Goal: Task Accomplishment & Management: Manage account settings

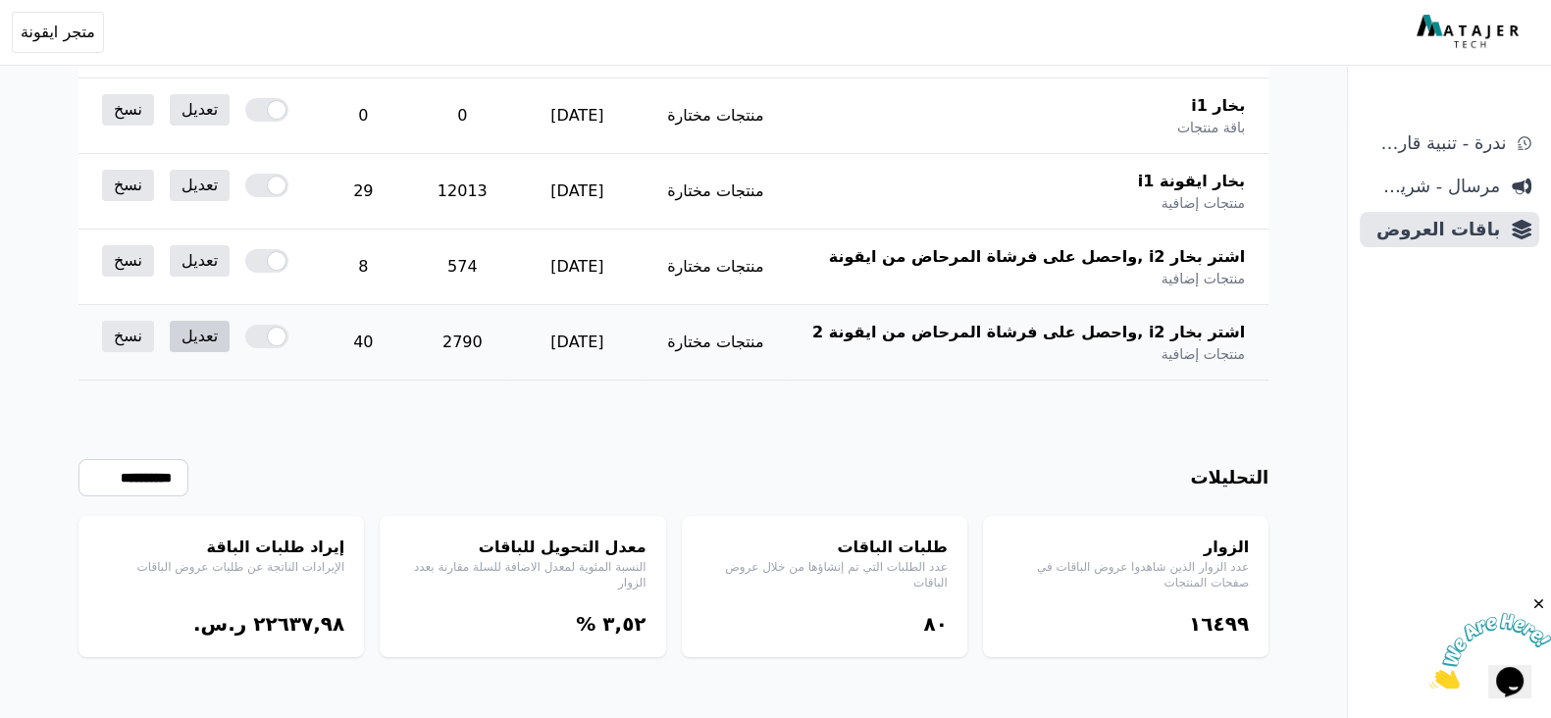
click at [205, 345] on link "تعديل" at bounding box center [200, 336] width 60 height 31
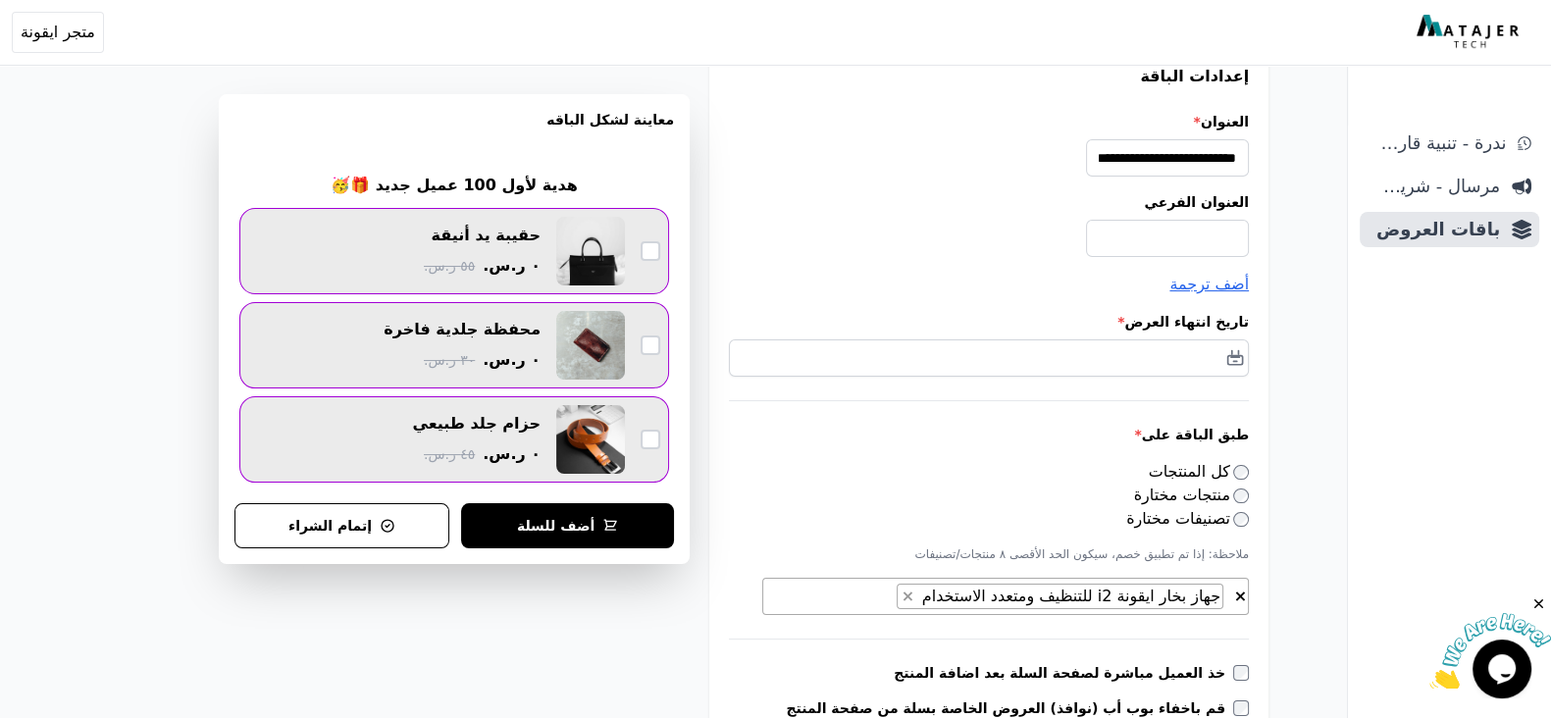
scroll to position [244, 0]
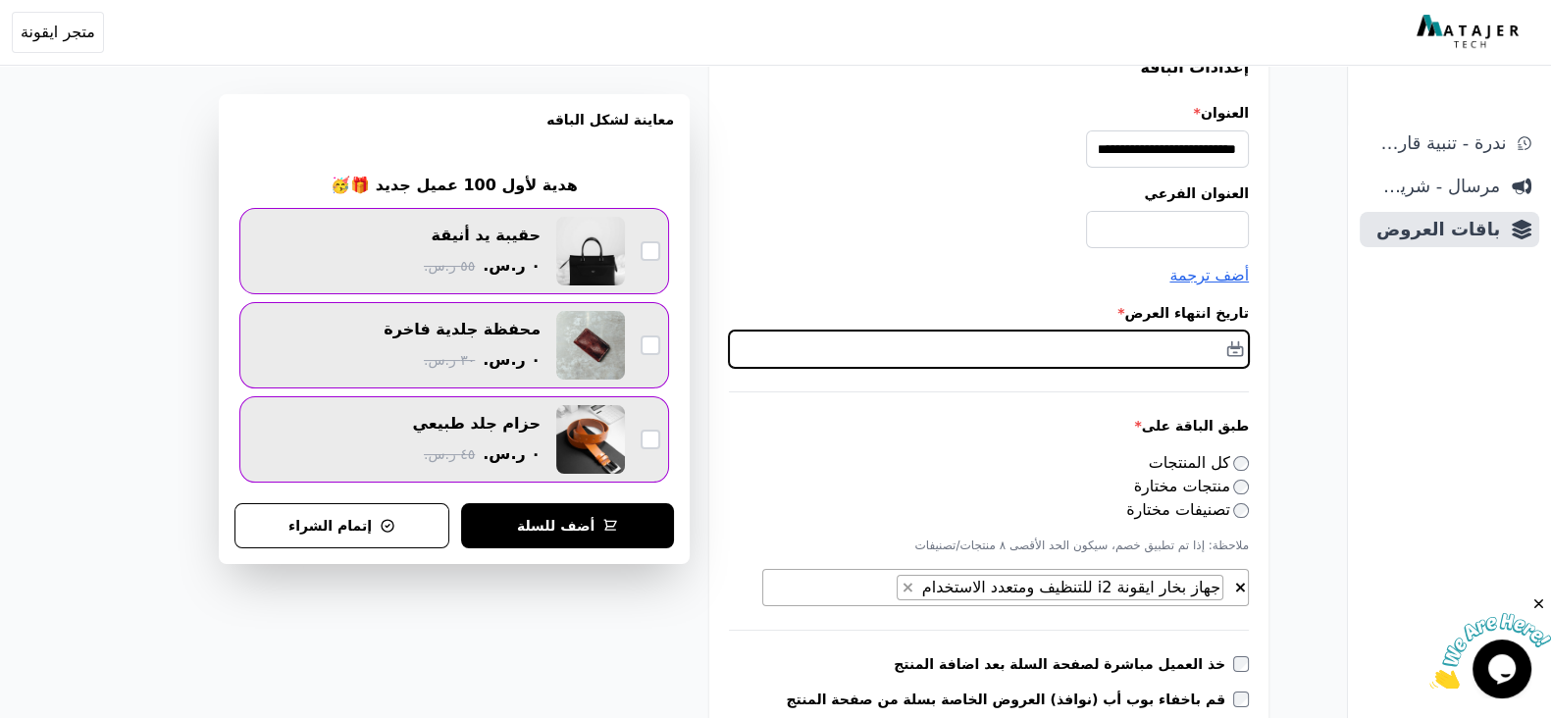
click at [1031, 350] on input "text" at bounding box center [989, 349] width 520 height 37
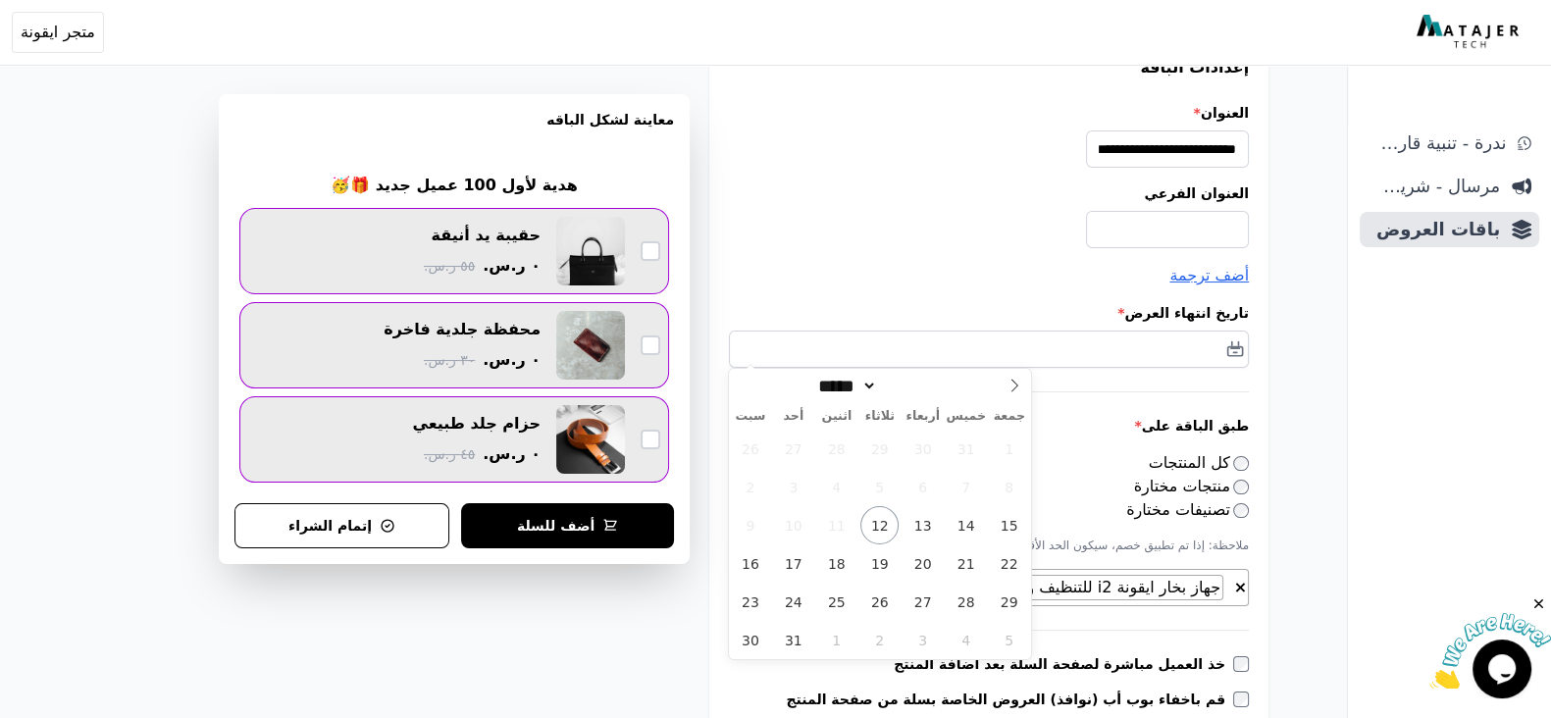
click at [1058, 419] on label "طبق الباقة على *" at bounding box center [989, 426] width 520 height 20
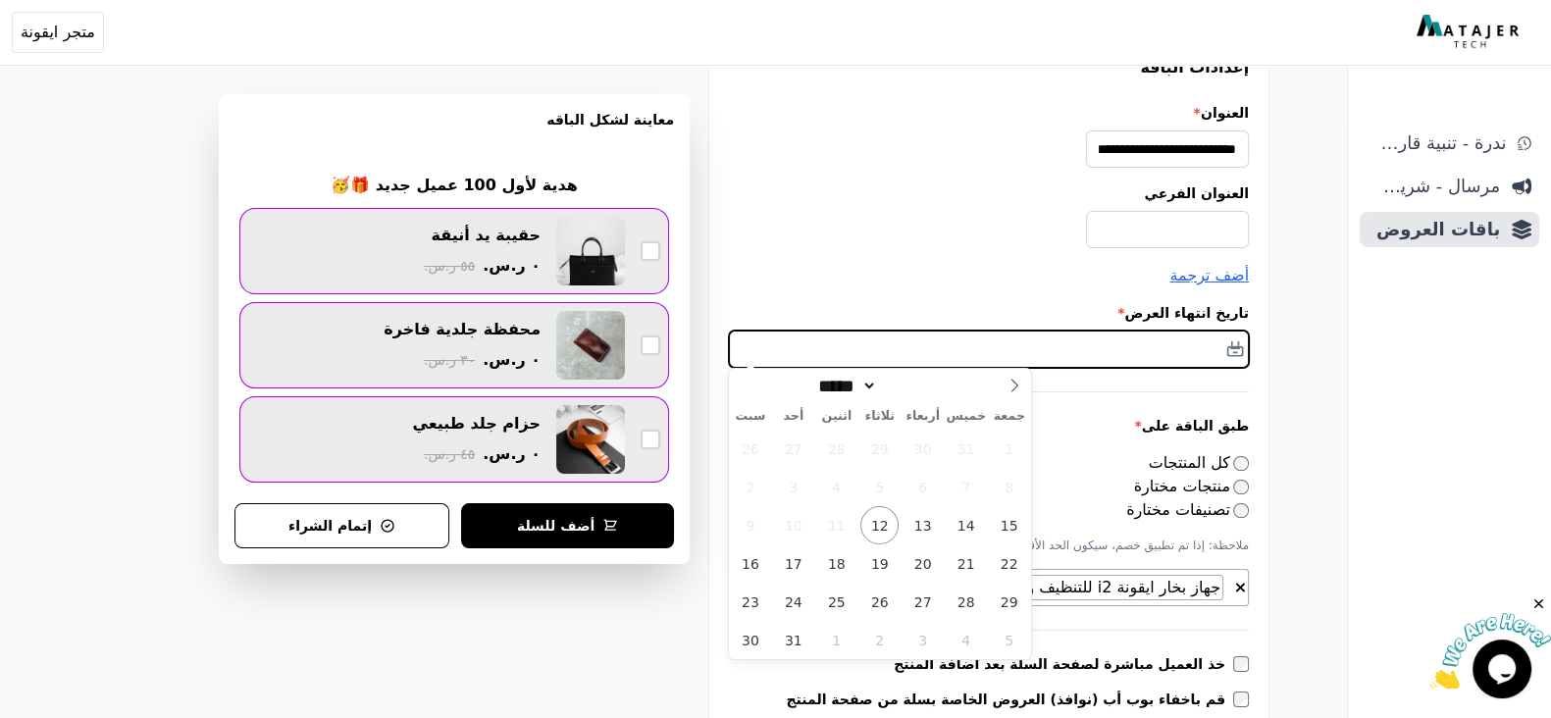
click at [1034, 352] on input "text" at bounding box center [989, 349] width 520 height 37
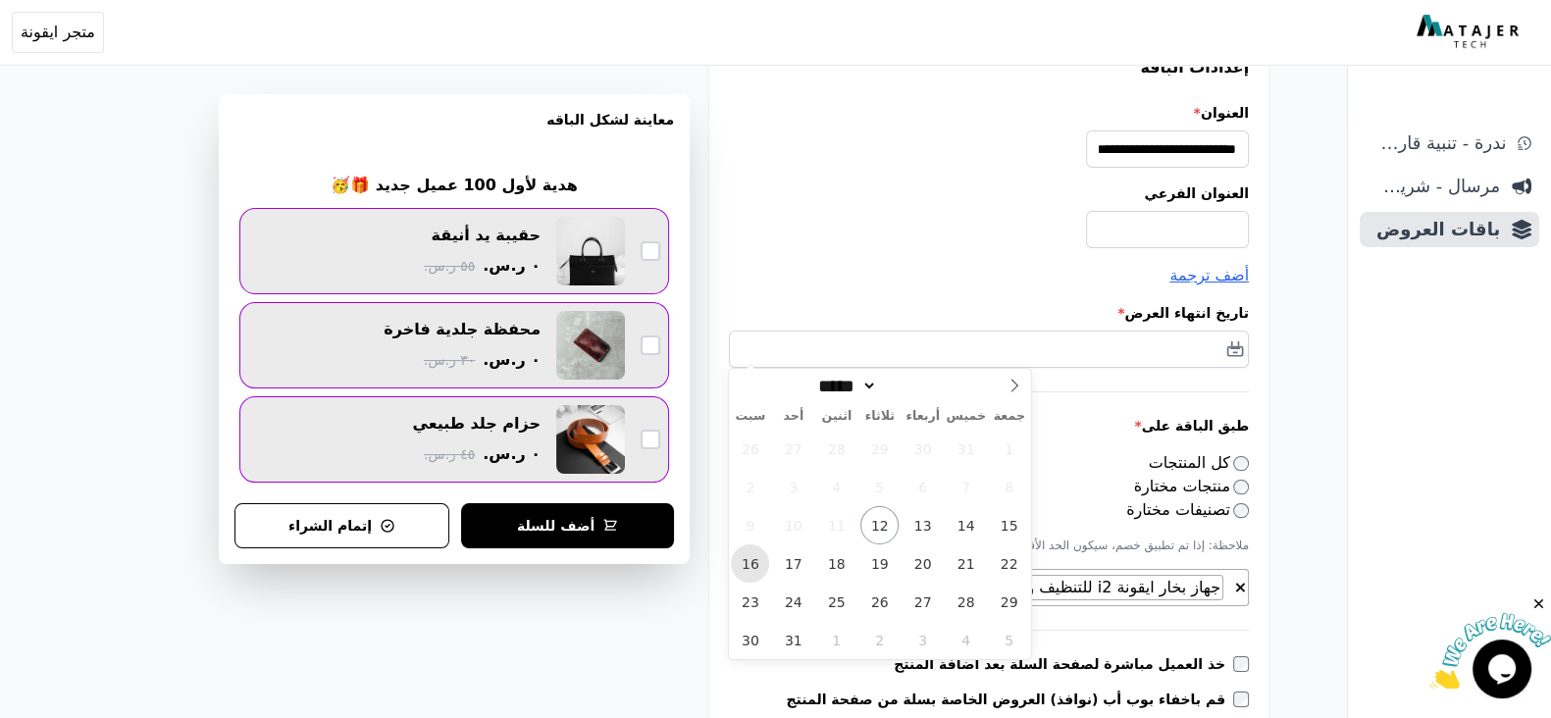
click at [751, 566] on span "16" at bounding box center [750, 564] width 38 height 38
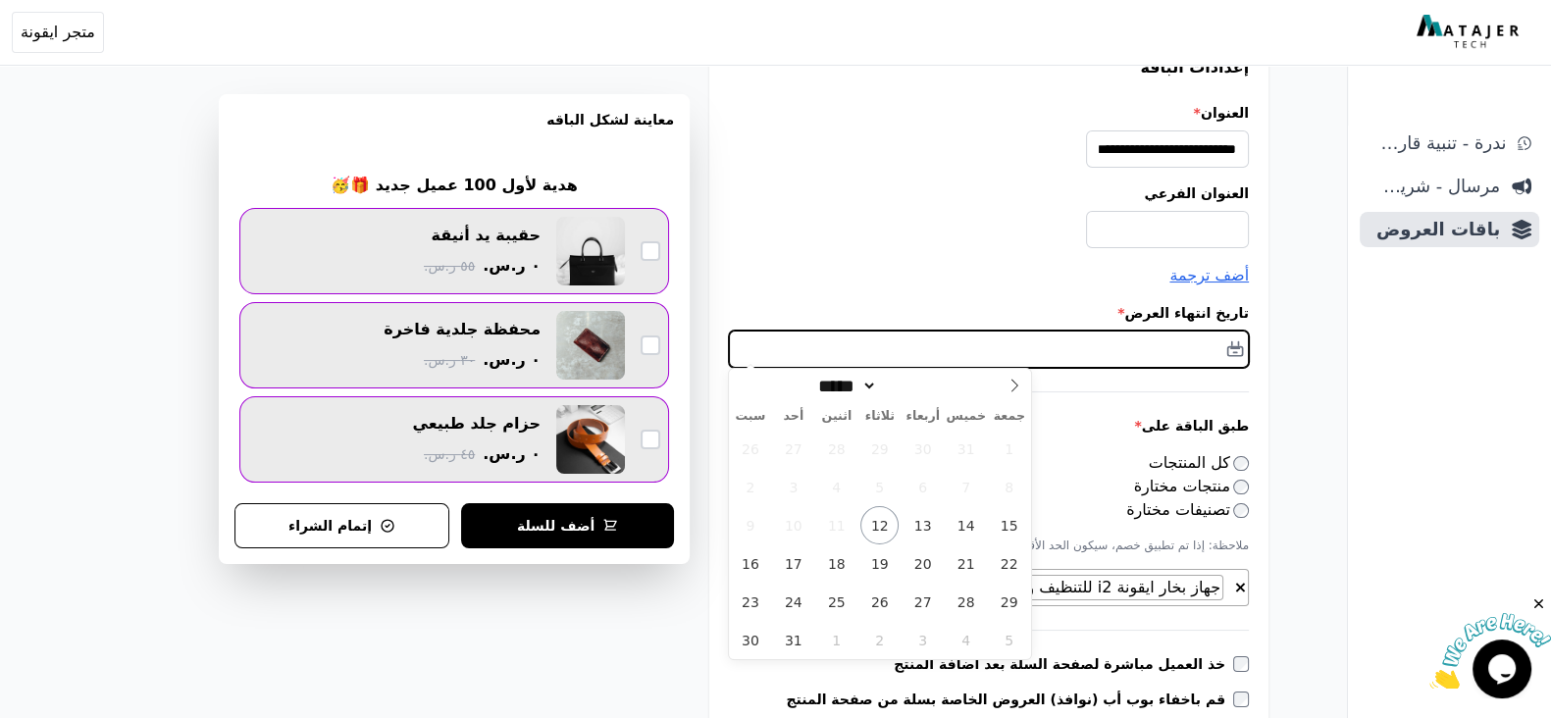
type input "**********"
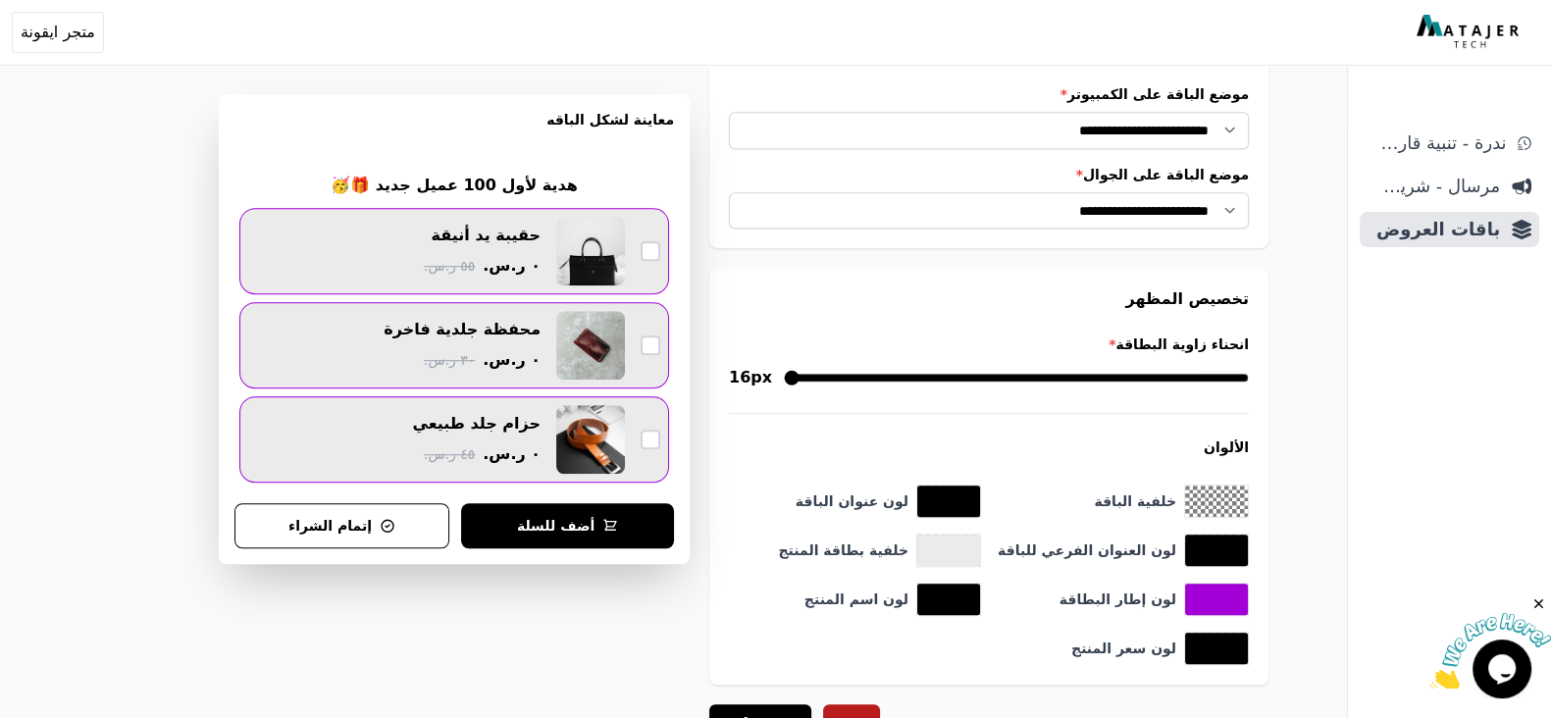
scroll to position [1852, 0]
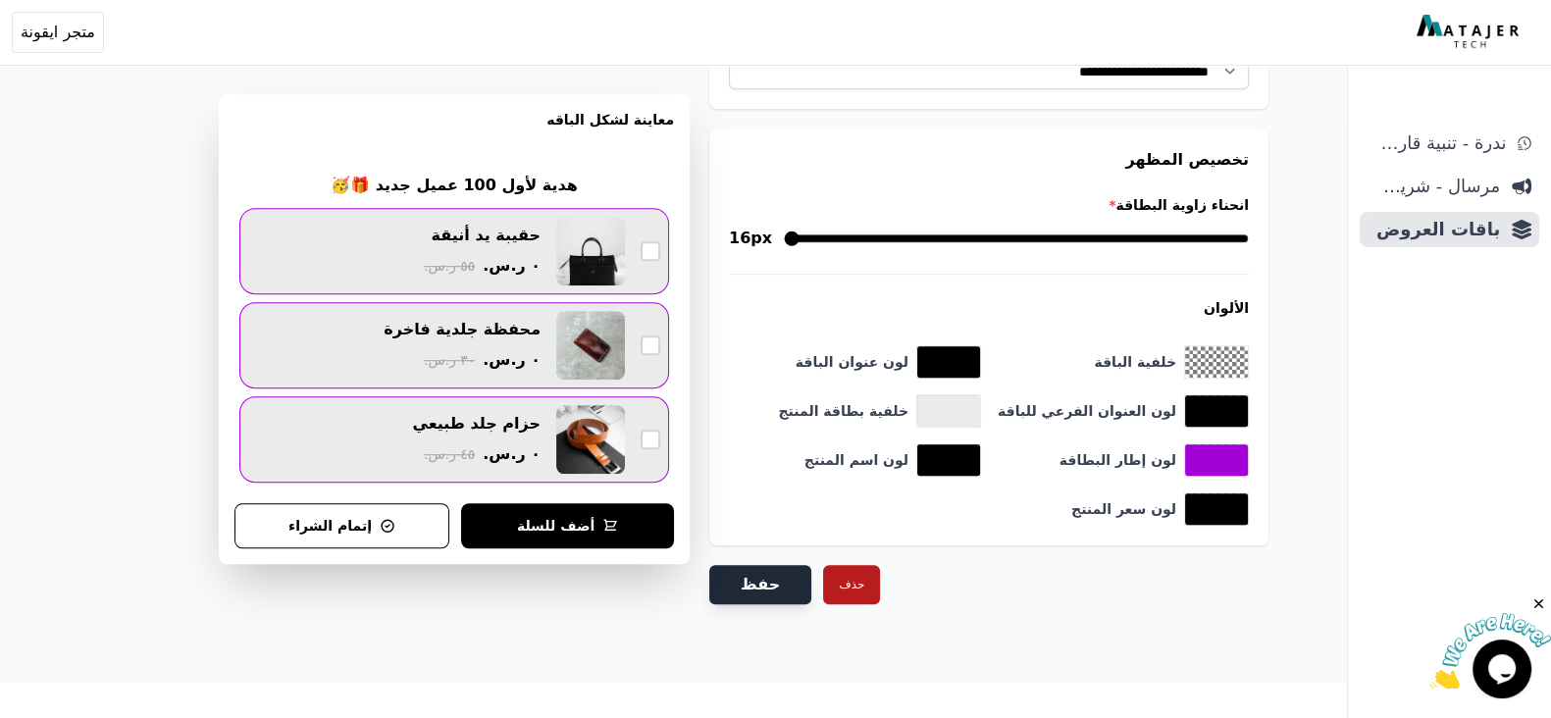
click at [752, 576] on button "حفظ" at bounding box center [760, 584] width 102 height 39
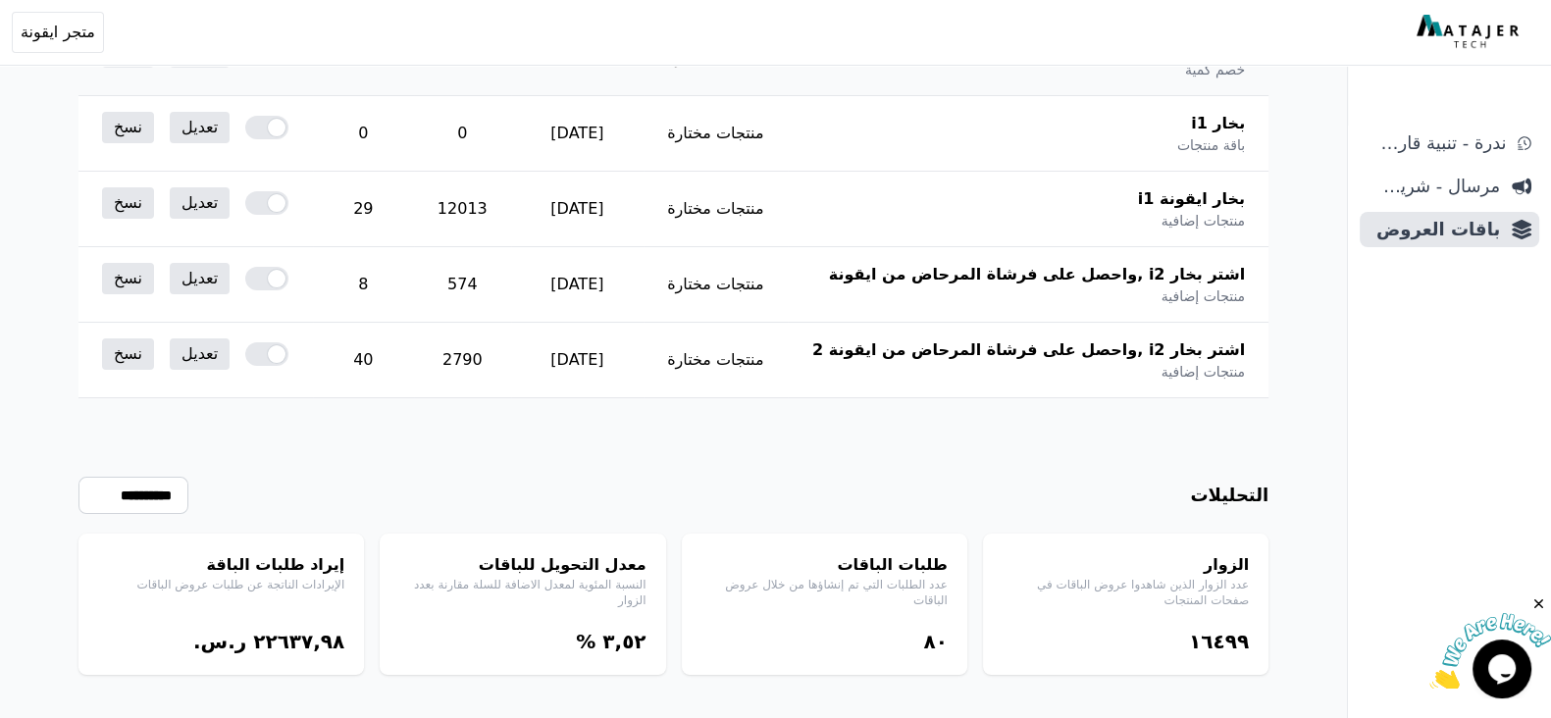
scroll to position [475, 0]
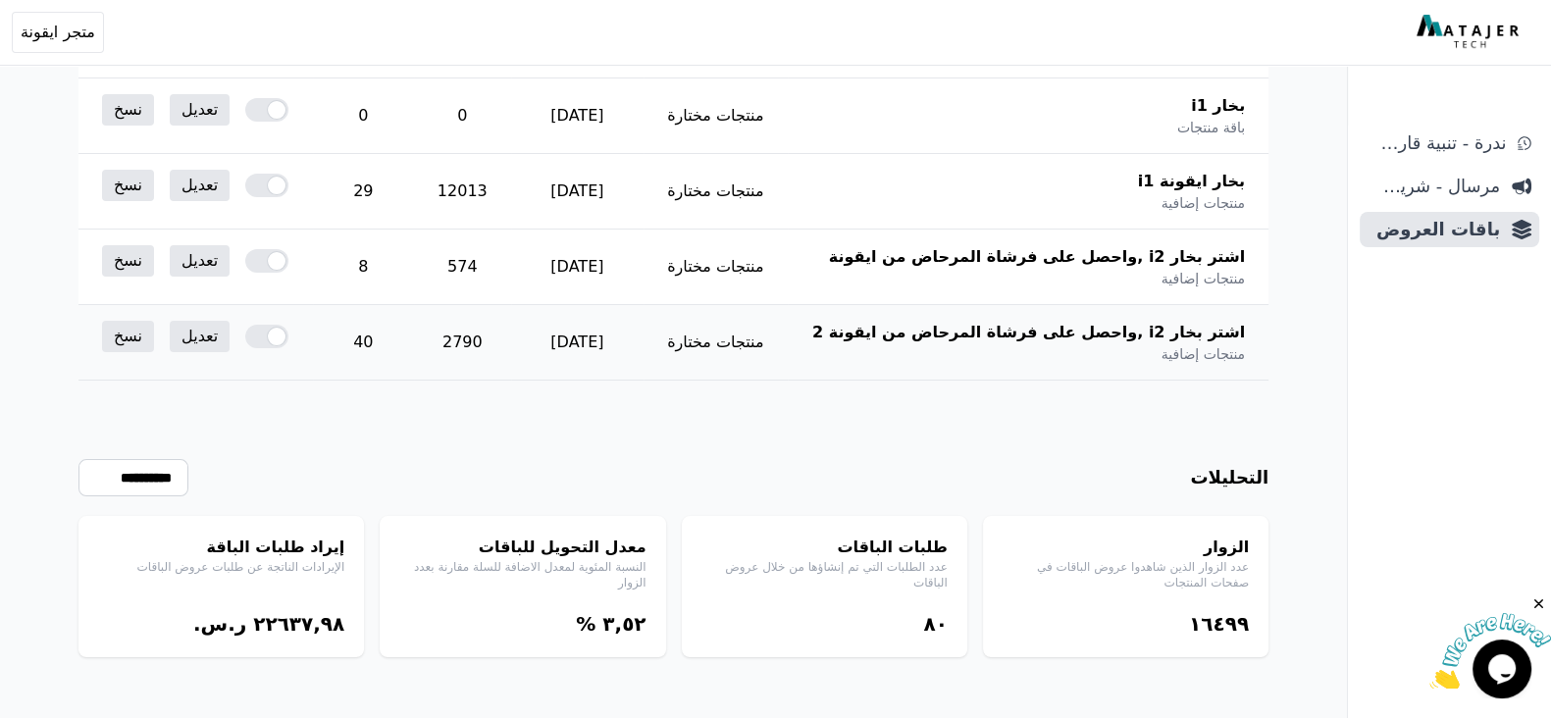
click at [265, 337] on div at bounding box center [266, 337] width 43 height 24
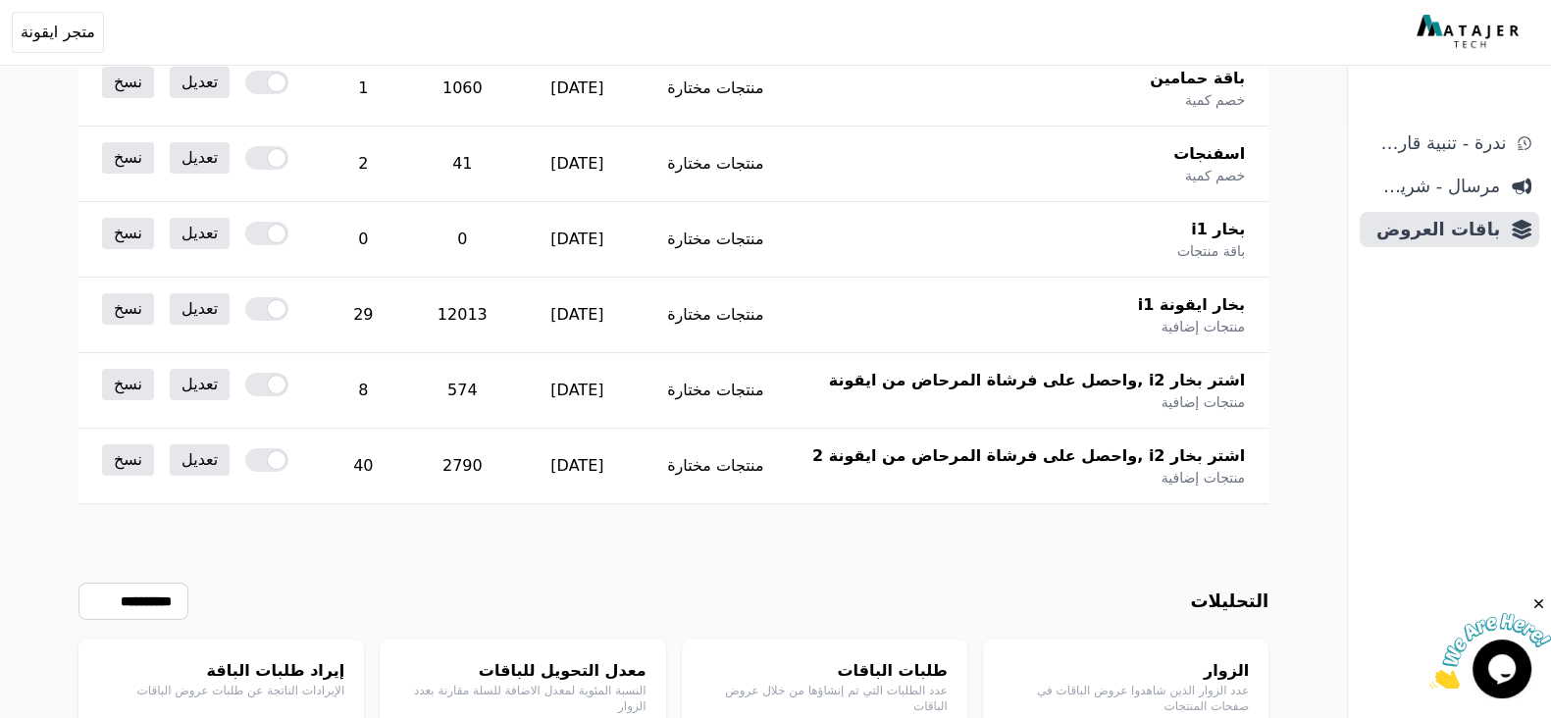
scroll to position [475, 0]
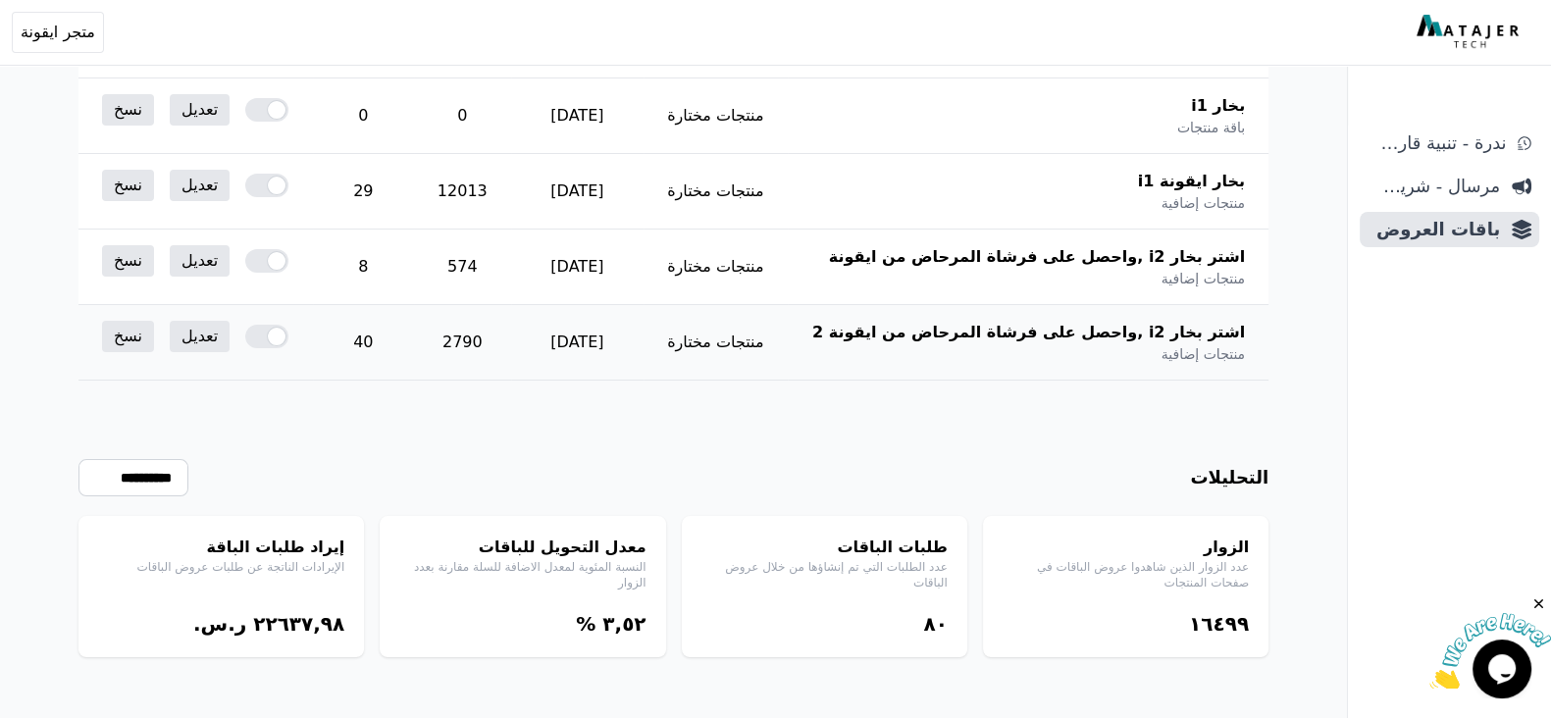
click at [263, 336] on div at bounding box center [266, 337] width 43 height 24
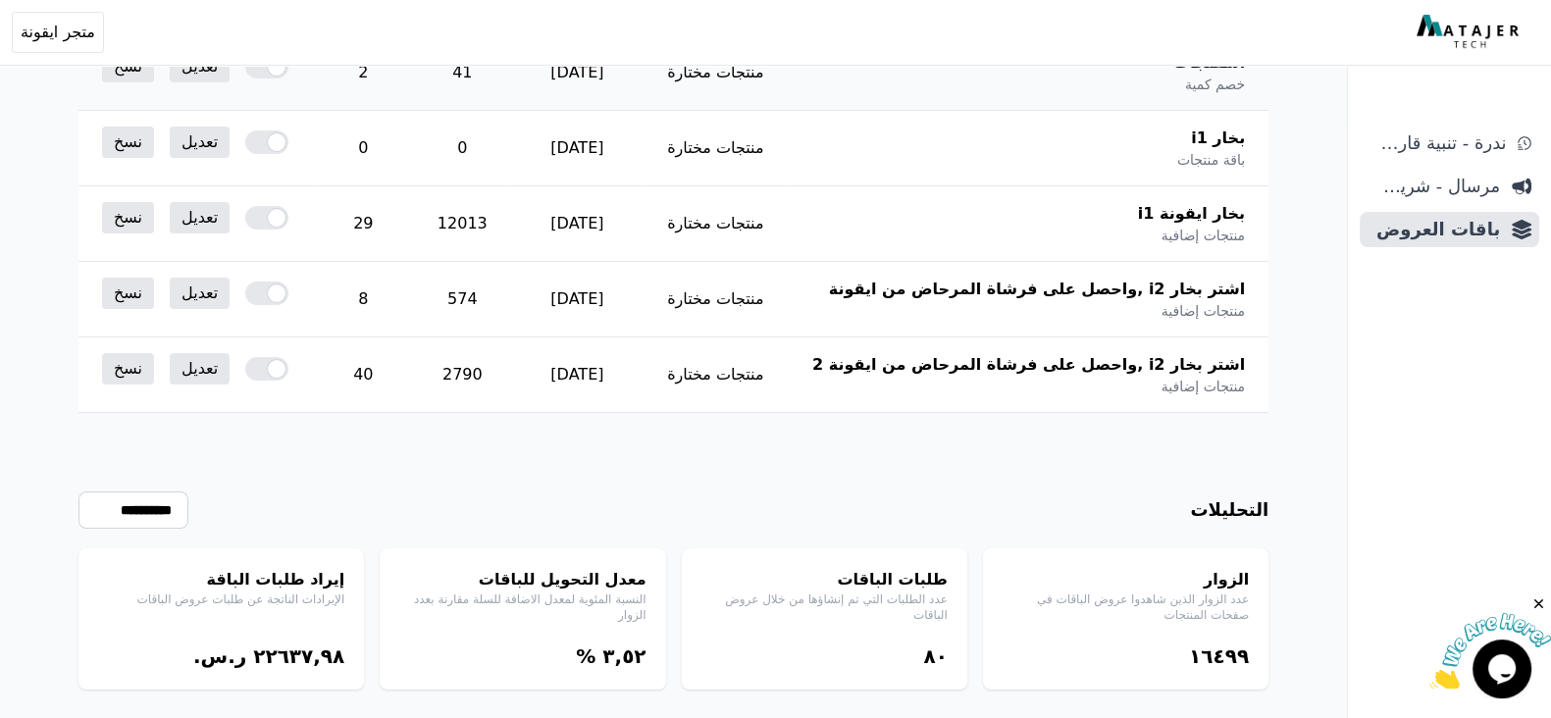
scroll to position [475, 0]
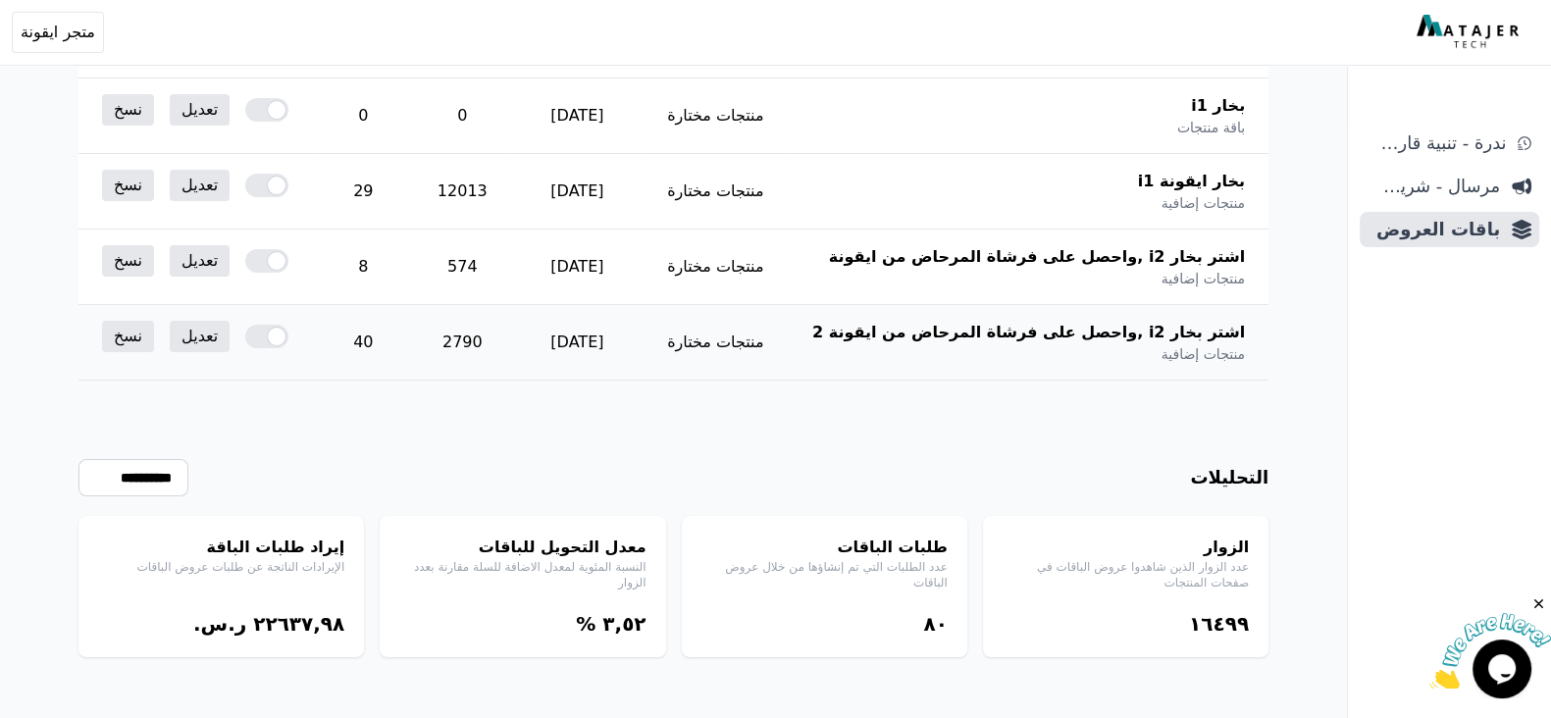
click at [259, 339] on div at bounding box center [266, 337] width 43 height 24
